Goal: Obtain resource: Download file/media

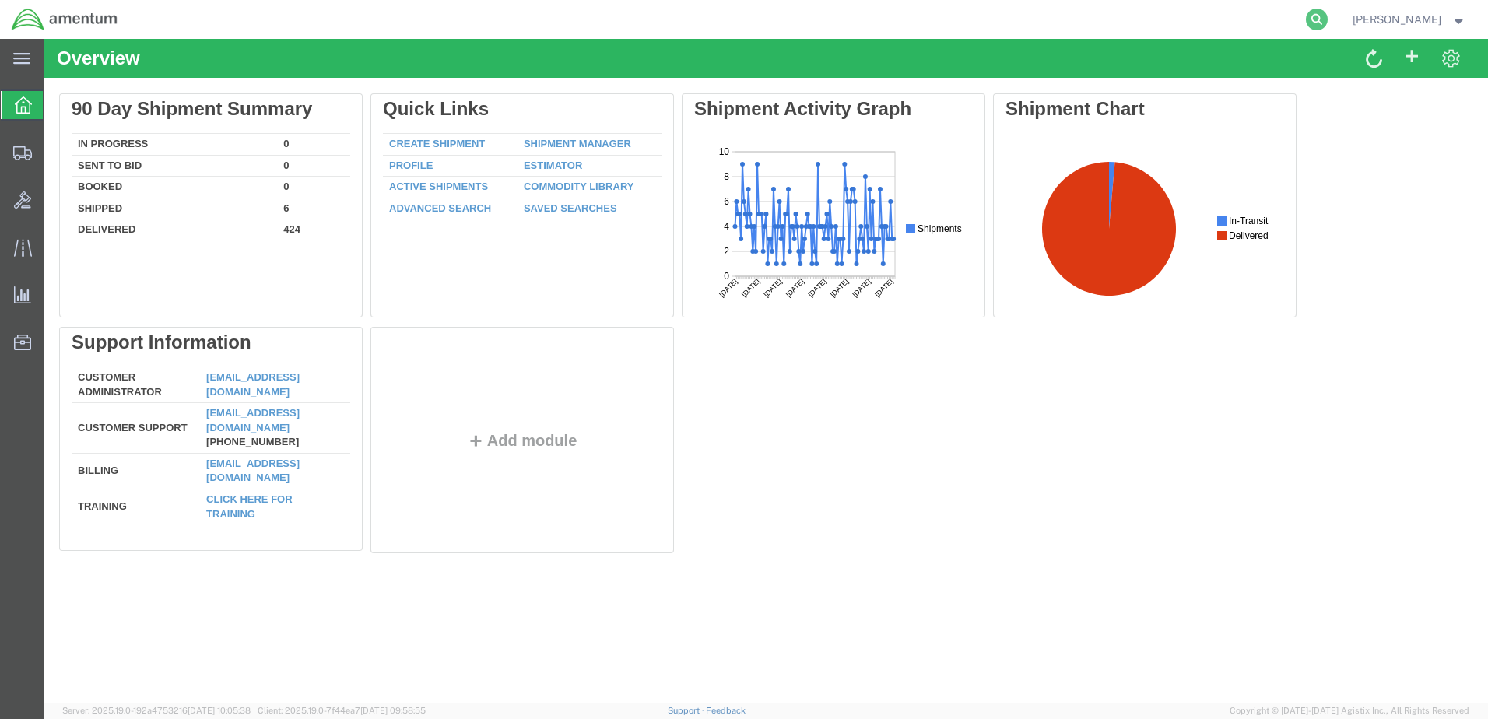
click at [1328, 19] on icon at bounding box center [1317, 20] width 22 height 22
click at [896, 18] on input "search" at bounding box center [1069, 19] width 473 height 37
type input "56806088"
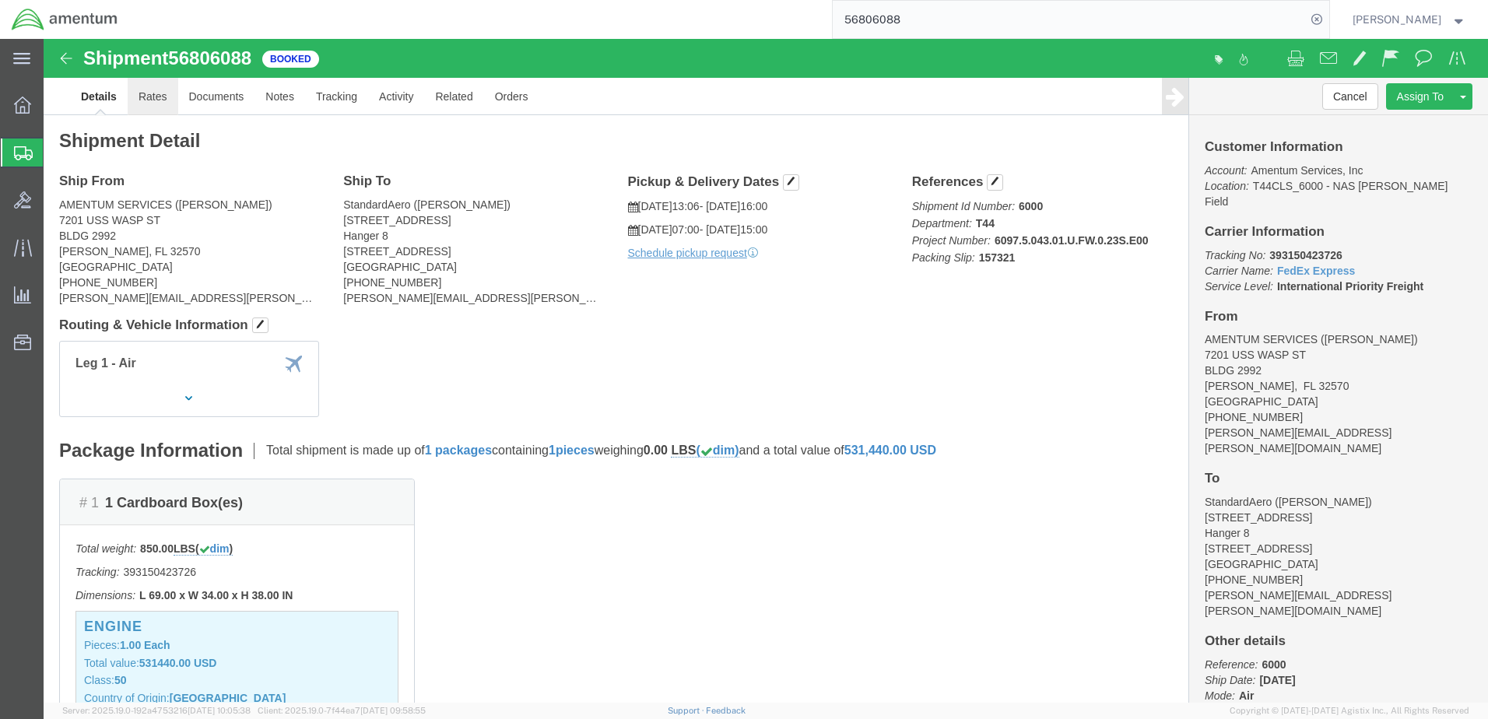
click link "Rates"
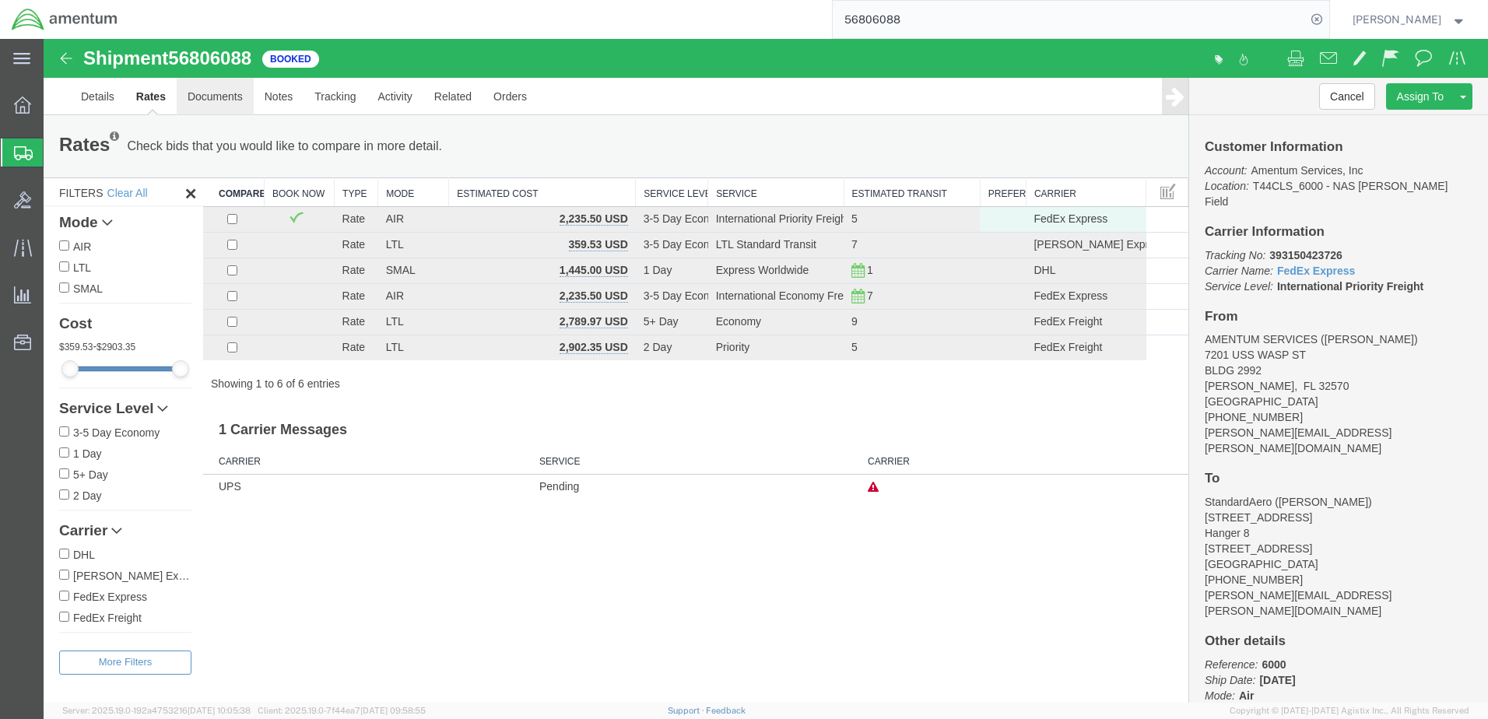
click at [213, 95] on link "Documents" at bounding box center [215, 96] width 77 height 37
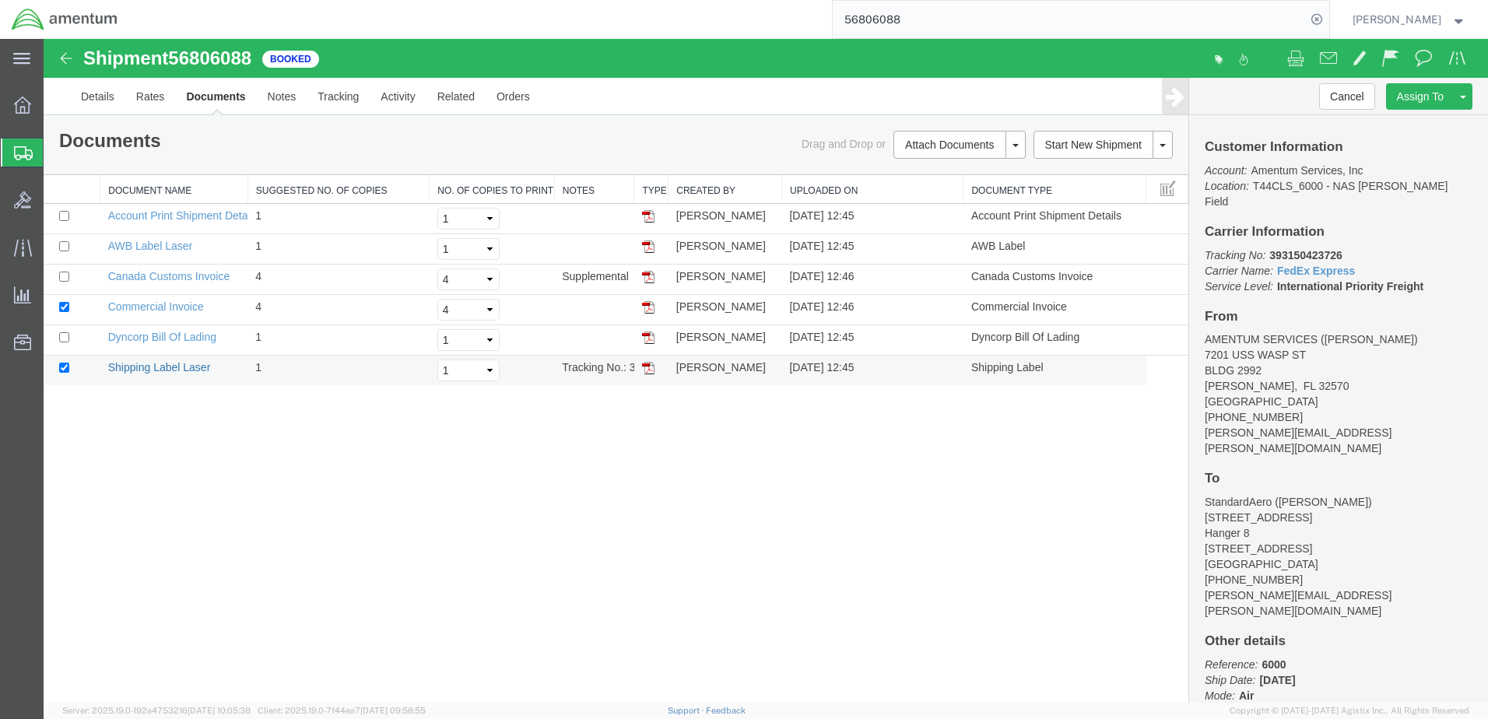
click at [153, 365] on link "Shipping Label Laser" at bounding box center [159, 367] width 103 height 12
click at [167, 334] on link "Dyncorp Bill Of Lading" at bounding box center [162, 337] width 108 height 12
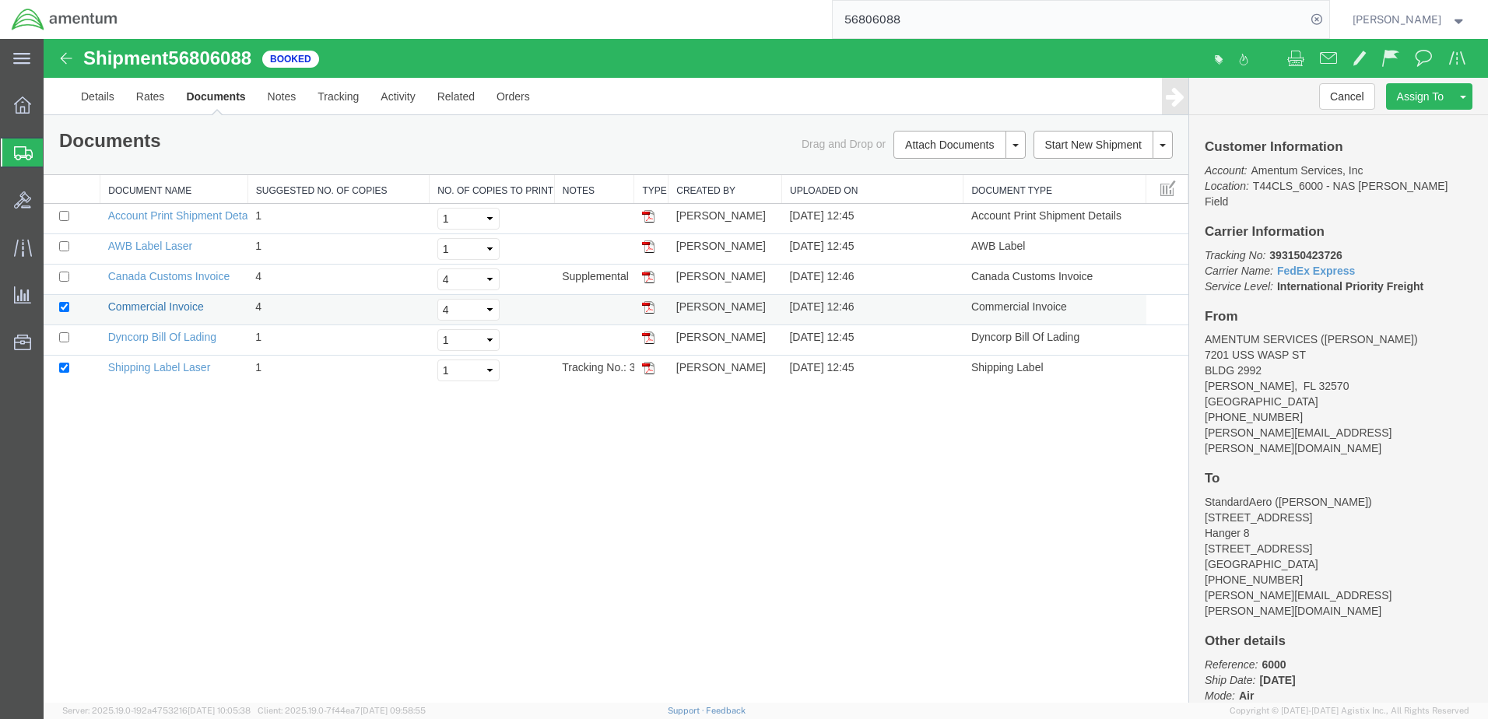
click at [160, 304] on link "Commercial Invoice" at bounding box center [156, 306] width 96 height 12
click at [147, 276] on link "Canada Customs Invoice" at bounding box center [168, 276] width 121 height 12
click at [136, 244] on link "AWB Label Laser" at bounding box center [150, 246] width 84 height 12
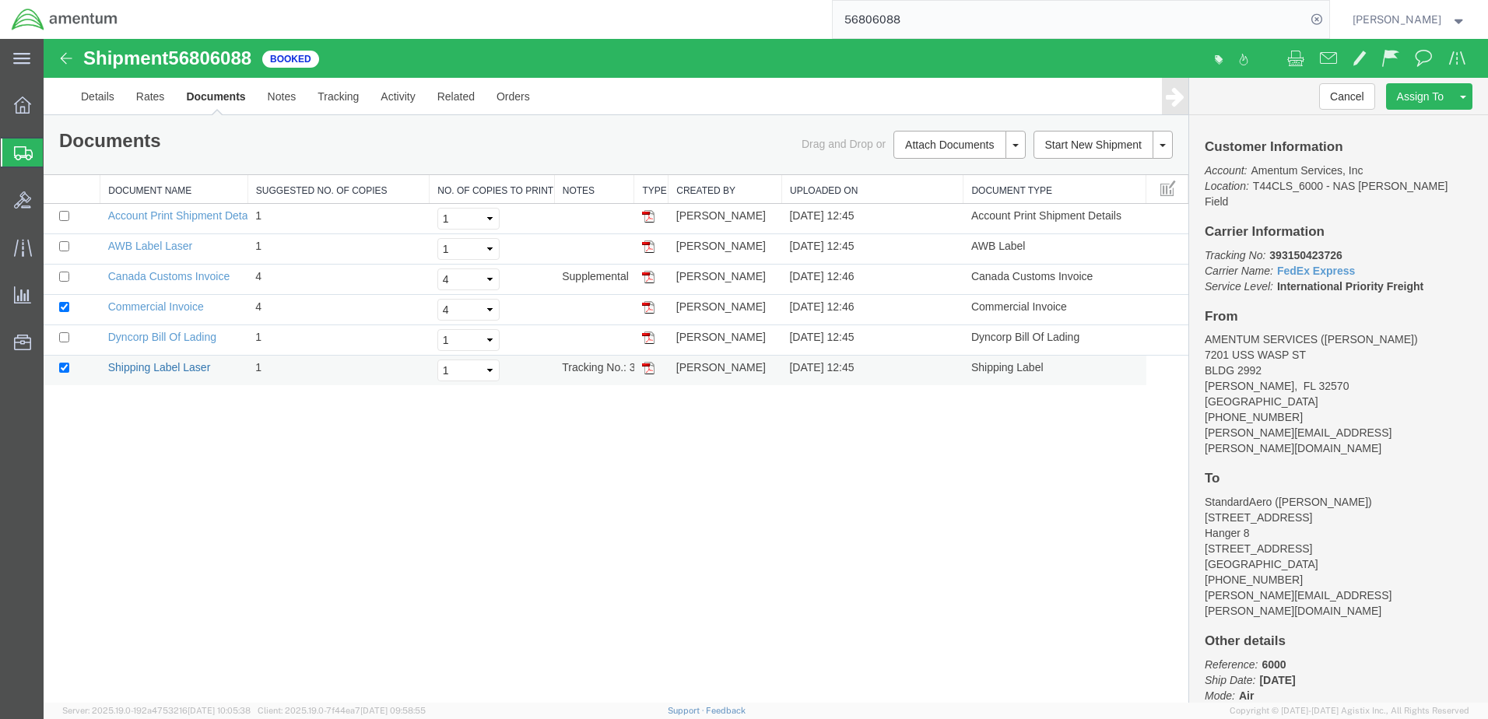
click at [178, 366] on link "Shipping Label Laser" at bounding box center [159, 367] width 103 height 12
click at [140, 244] on link "AWB Label Laser" at bounding box center [150, 246] width 84 height 12
click at [166, 364] on link "Shipping Label Laser" at bounding box center [159, 367] width 103 height 12
click at [176, 243] on link "AWB Label Laser" at bounding box center [150, 246] width 84 height 12
